Goal: Find specific page/section: Find specific page/section

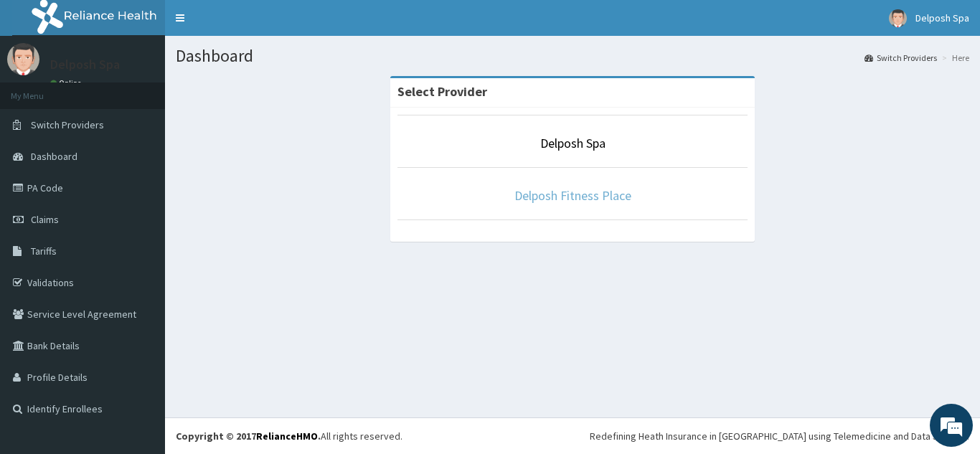
click at [564, 194] on link "Delposh Fitness Place" at bounding box center [572, 195] width 117 height 17
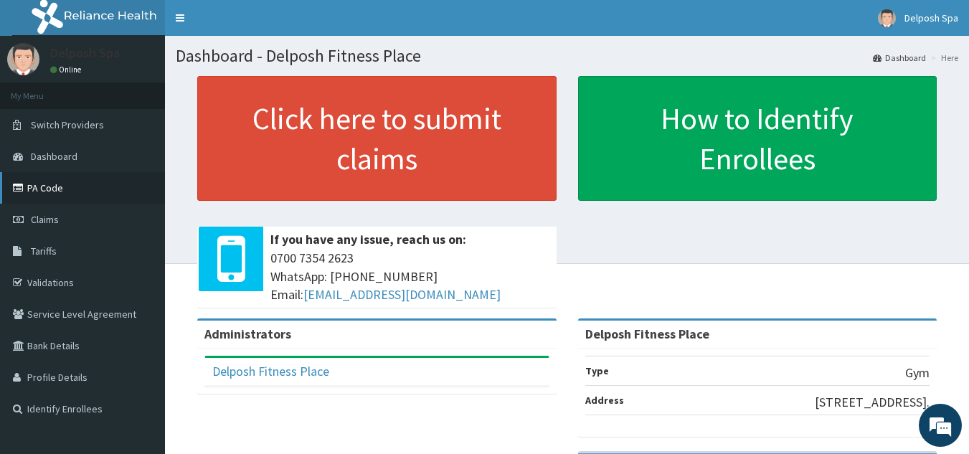
click at [47, 184] on link "PA Code" at bounding box center [82, 188] width 165 height 32
